Goal: Navigation & Orientation: Find specific page/section

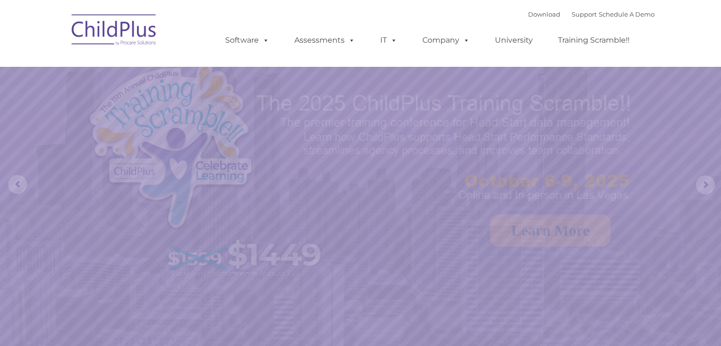
select select "MEDIUM"
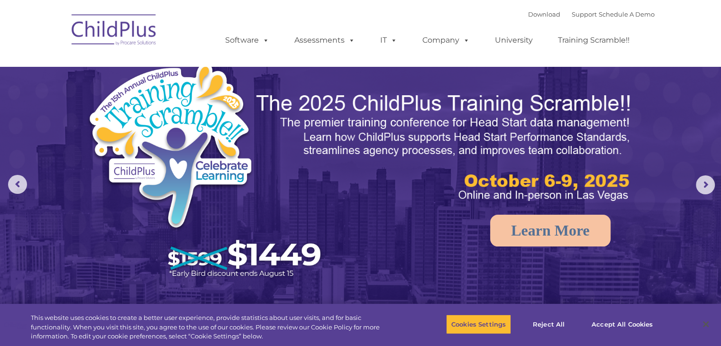
click at [133, 33] on img at bounding box center [114, 31] width 95 height 47
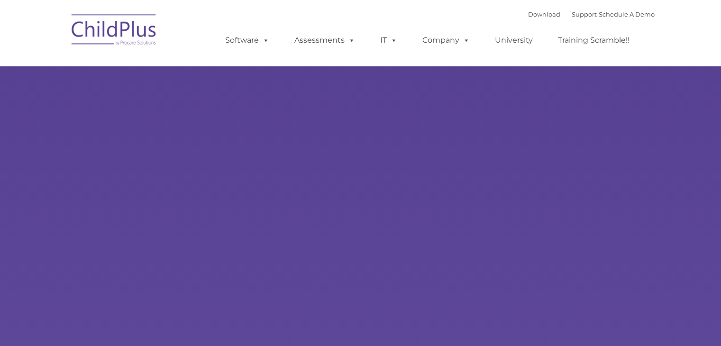
type input ""
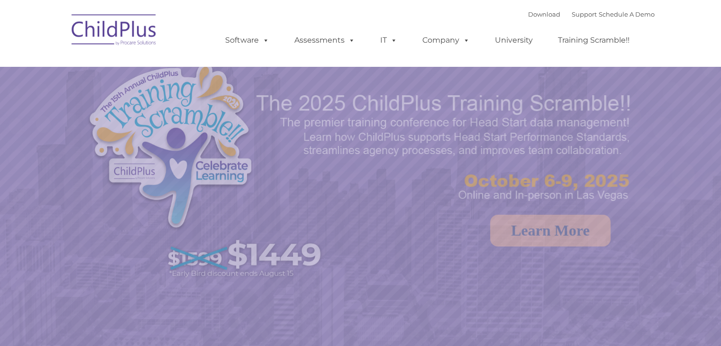
select select "MEDIUM"
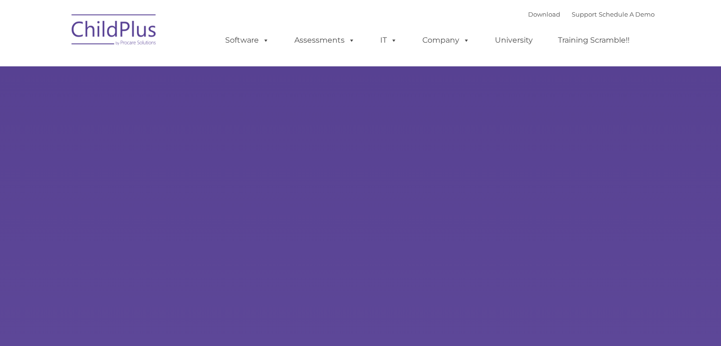
type input ""
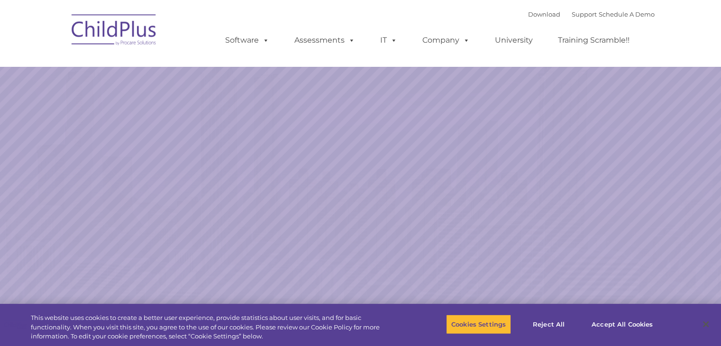
select select "MEDIUM"
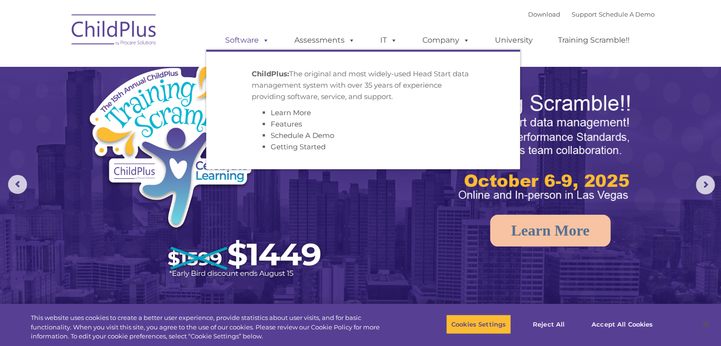
click at [265, 38] on span at bounding box center [264, 40] width 10 height 9
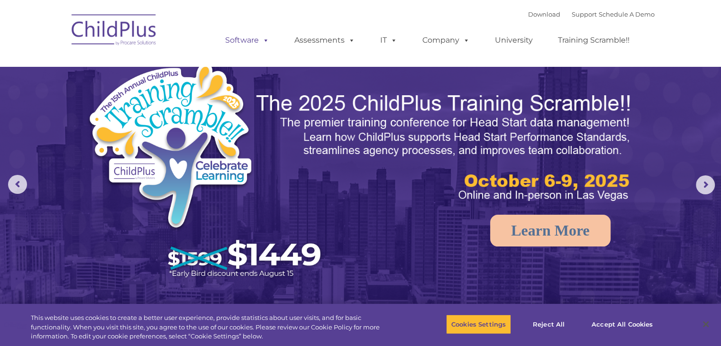
click at [265, 38] on span at bounding box center [264, 40] width 10 height 9
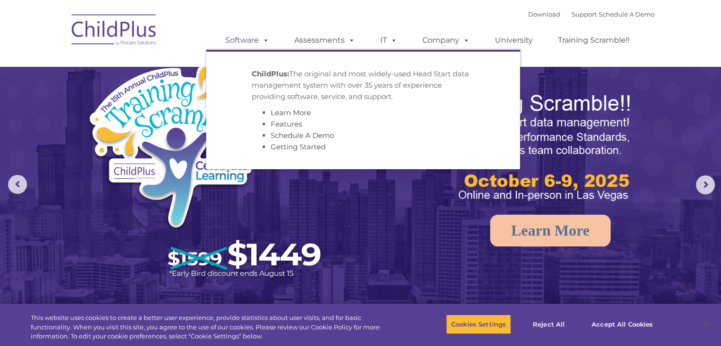
click at [265, 38] on span at bounding box center [264, 40] width 10 height 9
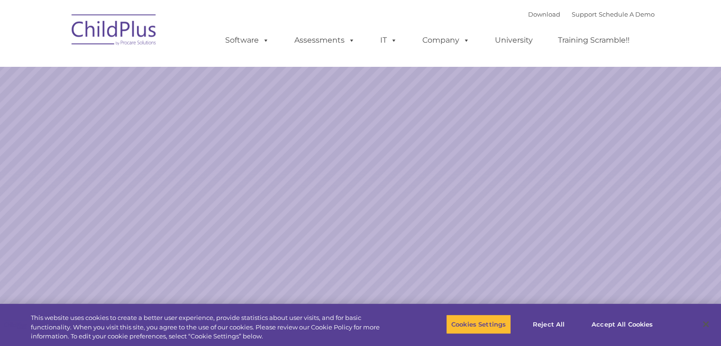
select select "MEDIUM"
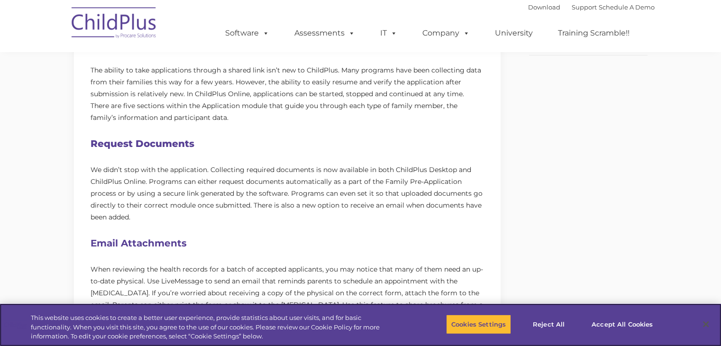
scroll to position [415, 0]
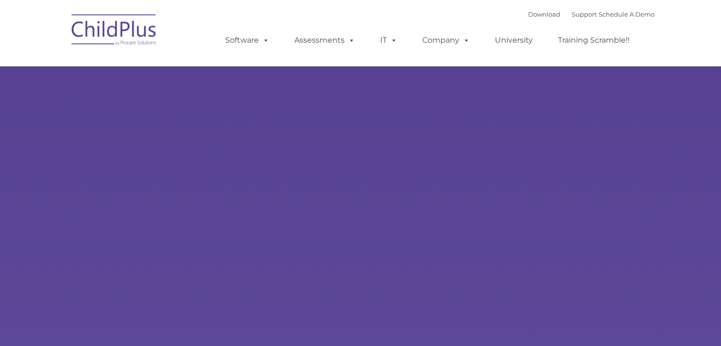
type input ""
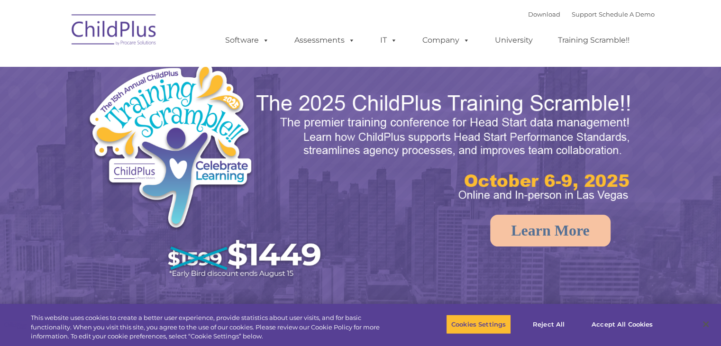
select select "MEDIUM"
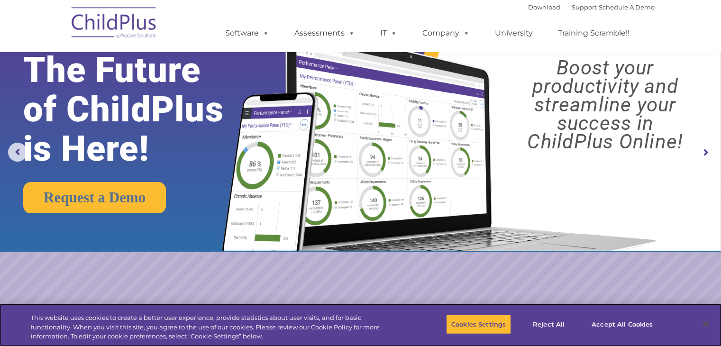
scroll to position [39, 0]
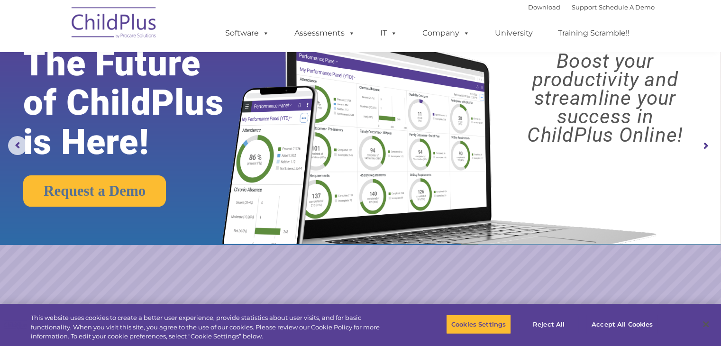
click at [106, 31] on img at bounding box center [114, 23] width 95 height 47
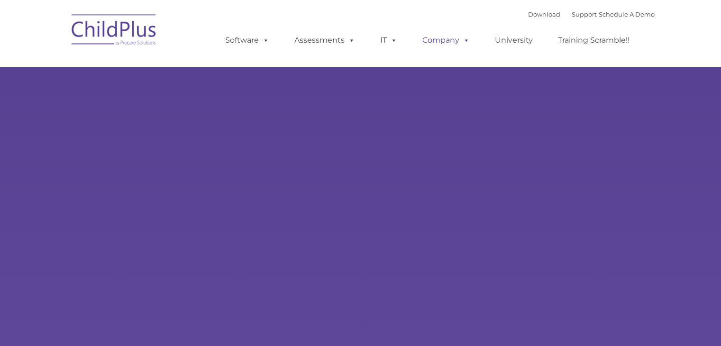
select select "MEDIUM"
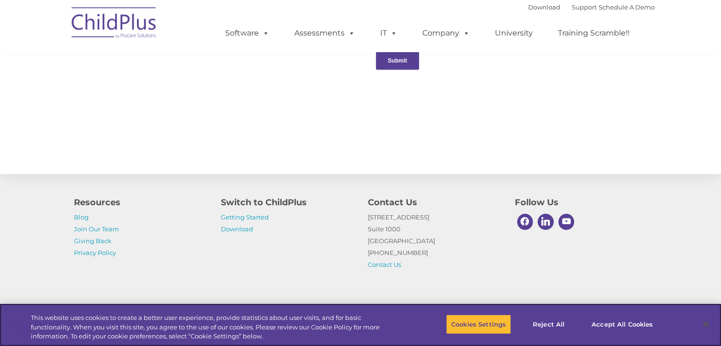
scroll to position [1049, 0]
